Goal: Navigation & Orientation: Find specific page/section

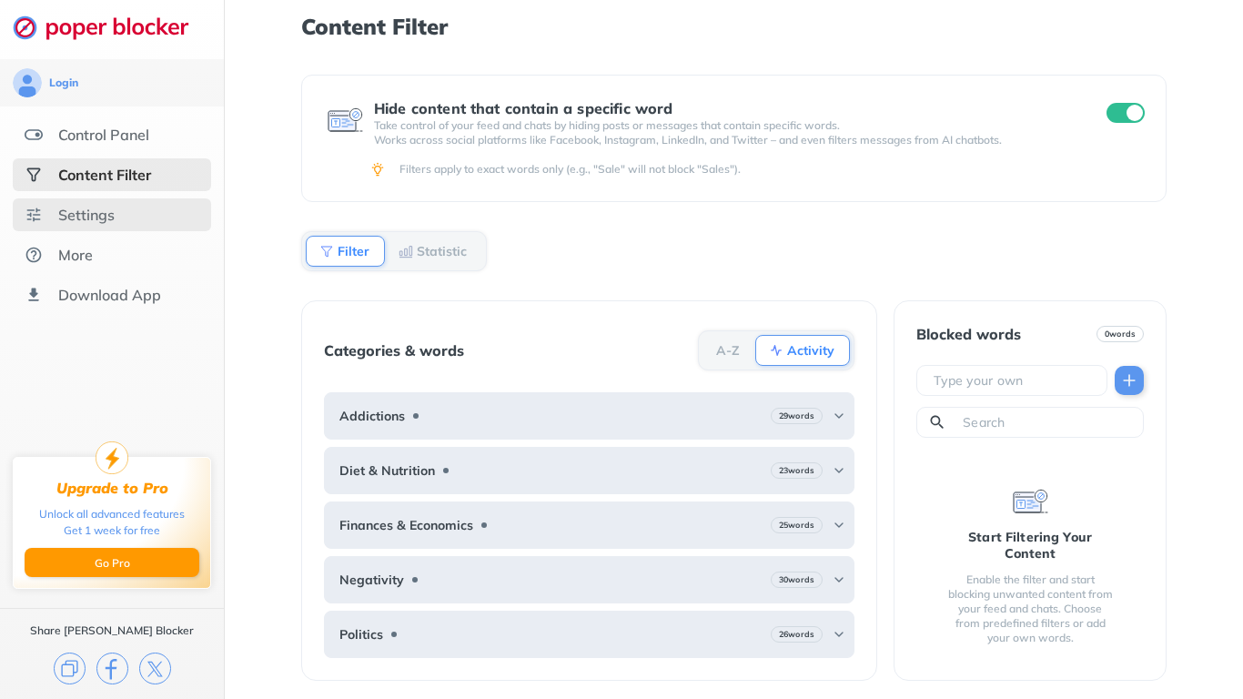
click at [42, 223] on img at bounding box center [34, 215] width 18 height 18
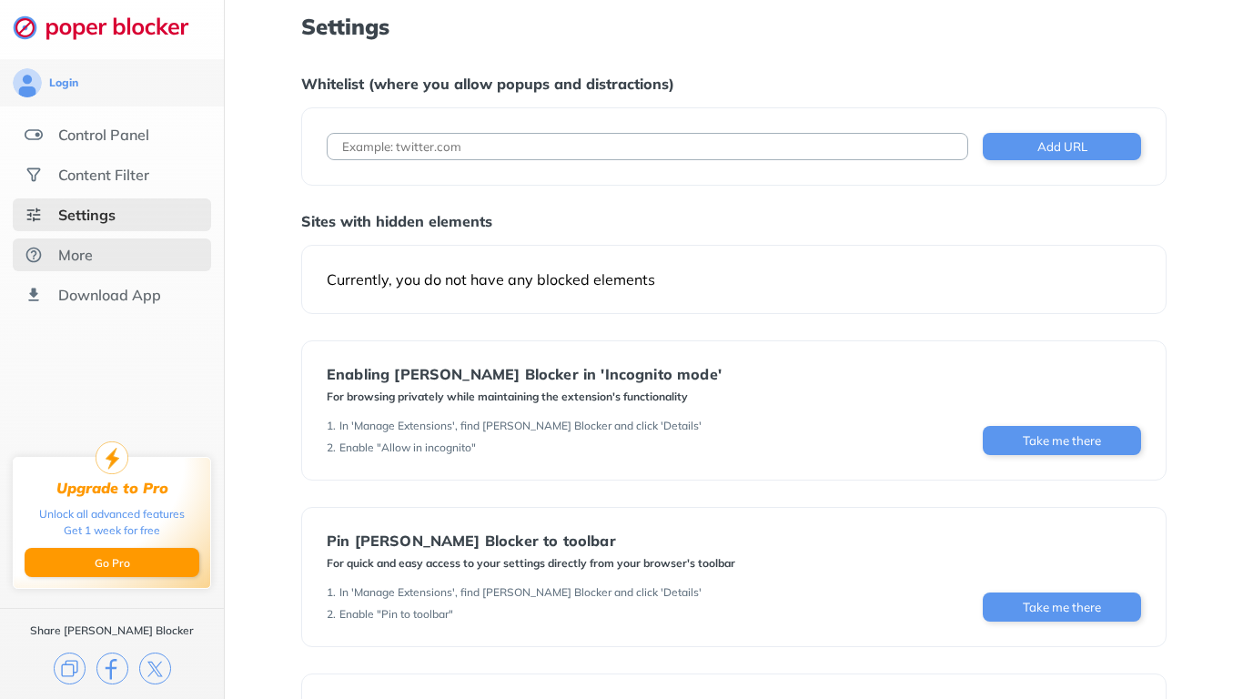
click at [70, 263] on div "More" at bounding box center [75, 255] width 35 height 18
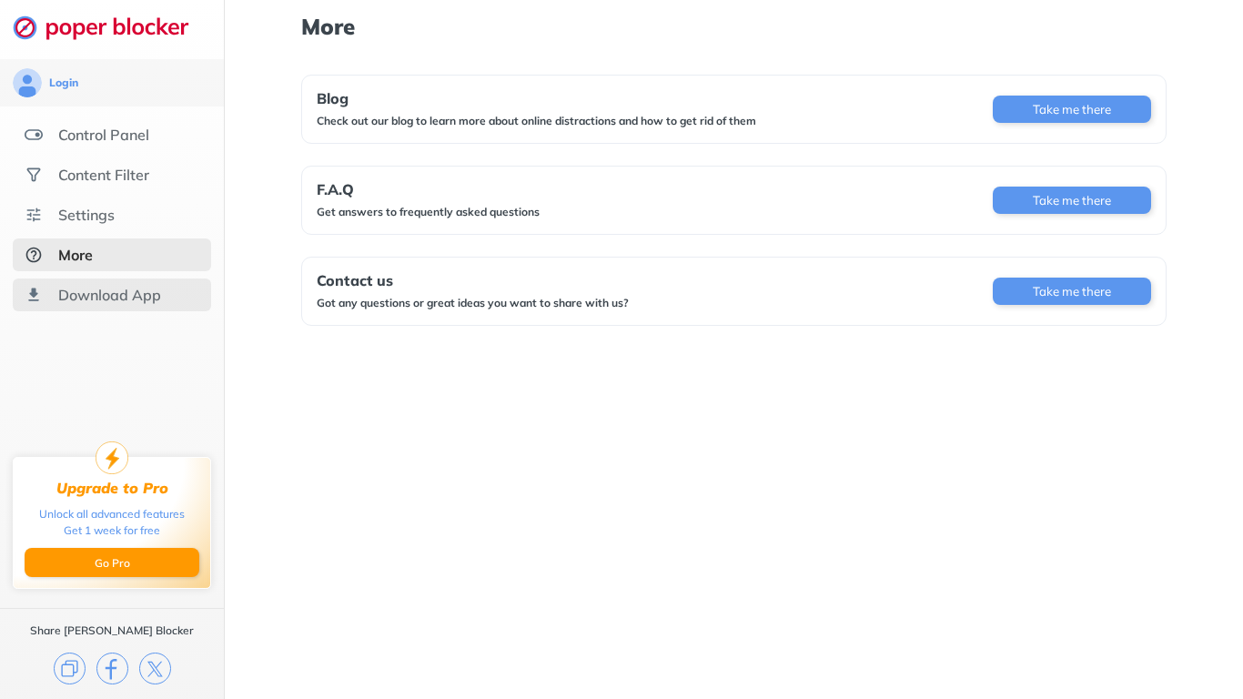
click at [60, 290] on div "Download App" at bounding box center [109, 295] width 103 height 18
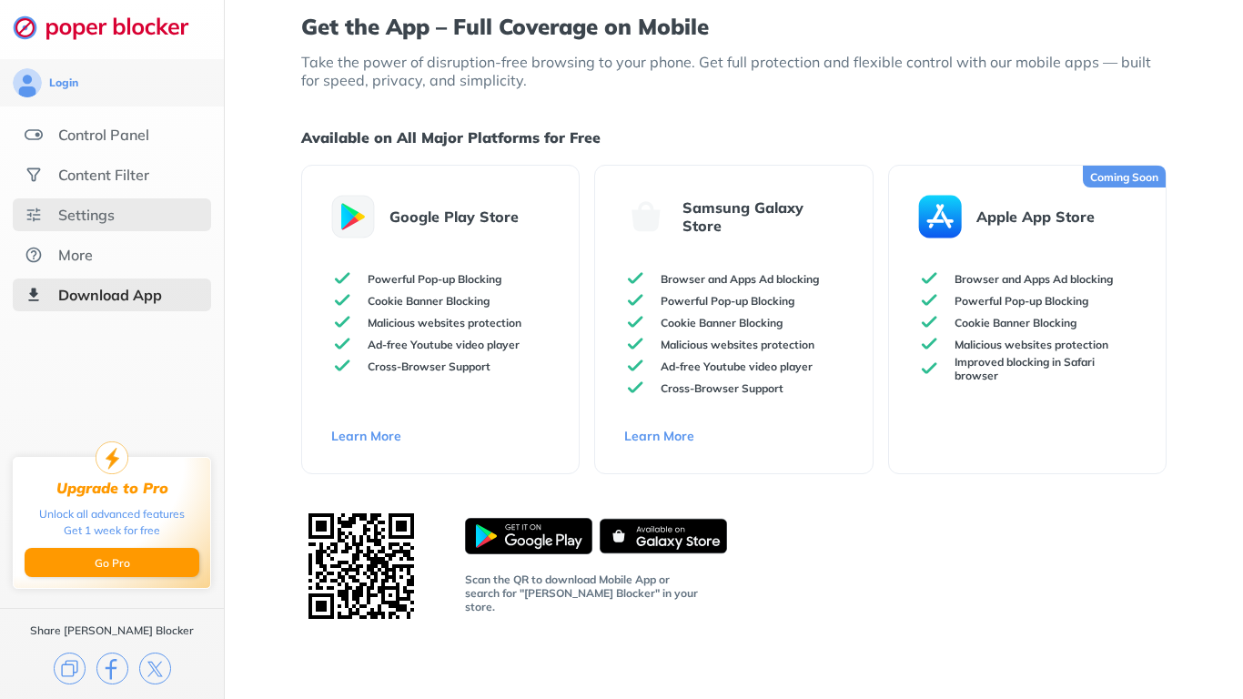
click at [117, 228] on div "Settings" at bounding box center [112, 214] width 198 height 33
